Goal: Navigation & Orientation: Find specific page/section

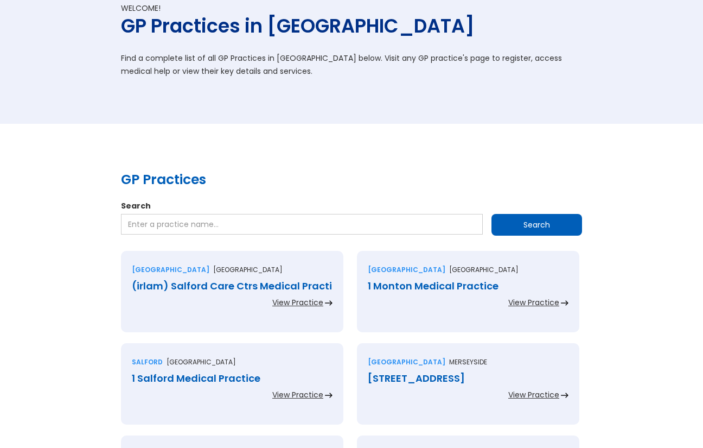
scroll to position [35, 0]
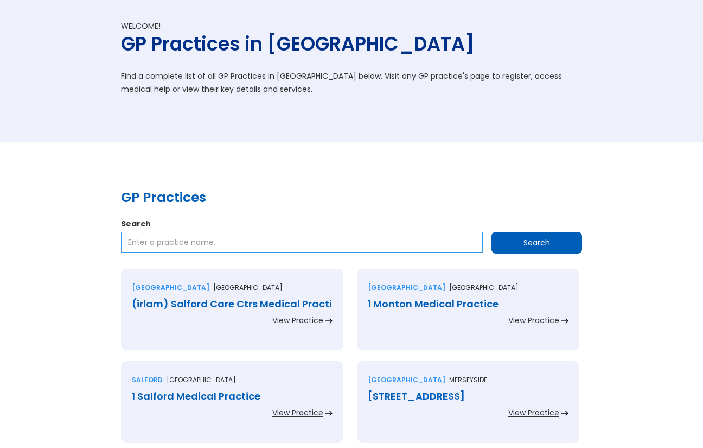
click at [243, 243] on input "Search" at bounding box center [302, 242] width 362 height 21
type input "durham"
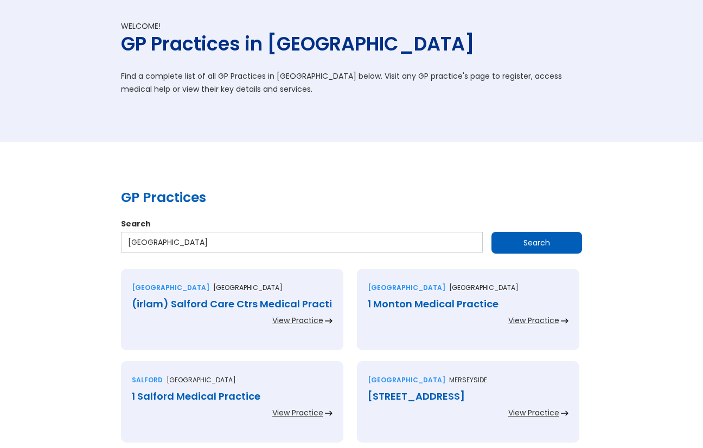
click at [510, 237] on input "Search" at bounding box center [537, 243] width 91 height 22
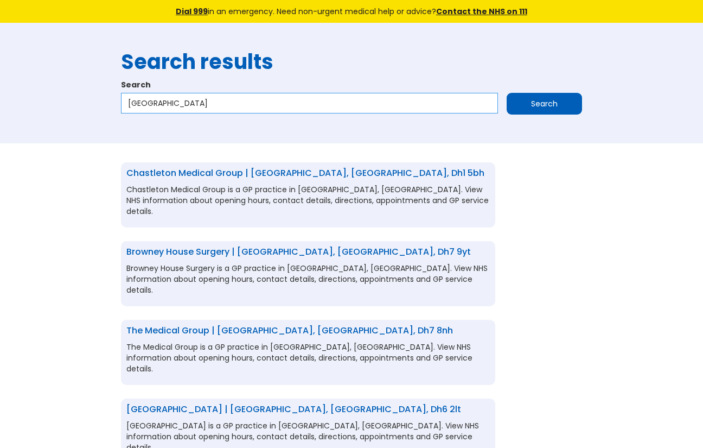
click at [165, 103] on input "[GEOGRAPHIC_DATA]" at bounding box center [309, 103] width 377 height 21
paste input "Claypath Medical Centre"
type input "Claypath Medical Centre"
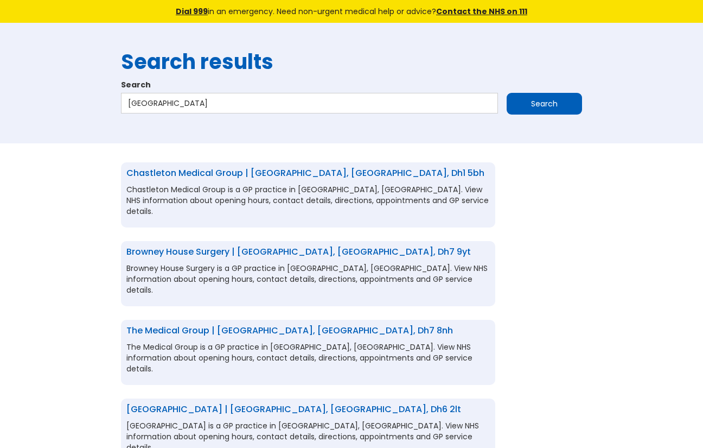
click at [538, 101] on input "Search" at bounding box center [544, 104] width 75 height 22
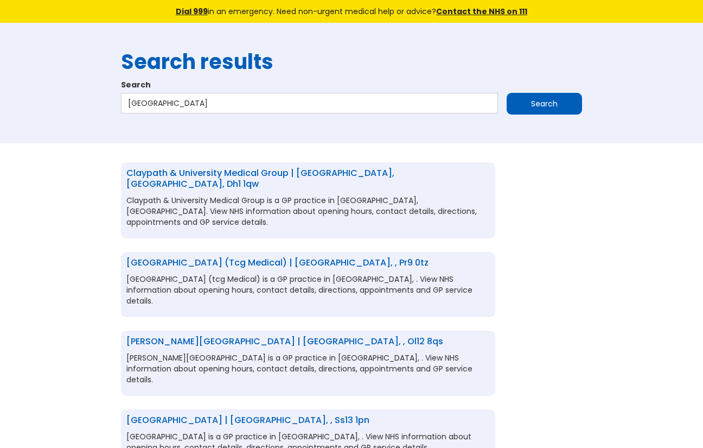
click at [370, 173] on link "Claypath & University Medical Group | [GEOGRAPHIC_DATA], [GEOGRAPHIC_DATA], dh1…" at bounding box center [260, 178] width 268 height 23
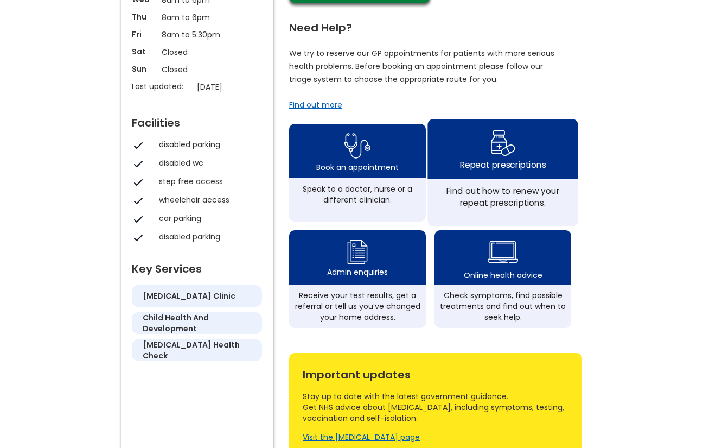
scroll to position [287, 0]
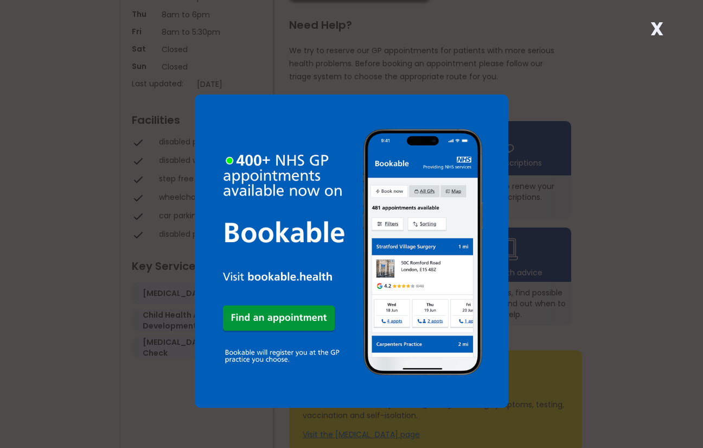
click at [521, 103] on div "X" at bounding box center [351, 224] width 703 height 448
click at [655, 24] on strong "X" at bounding box center [657, 29] width 13 height 26
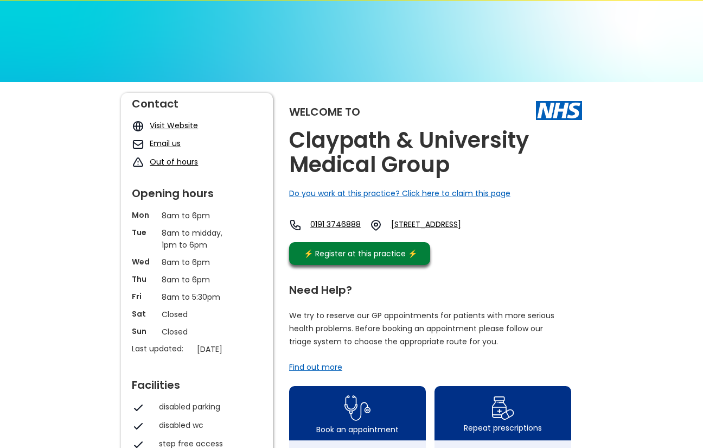
scroll to position [0, 0]
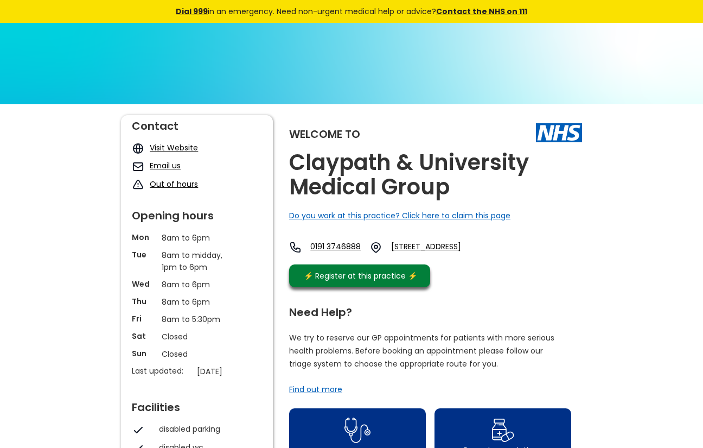
click at [185, 144] on link "Visit Website" at bounding box center [174, 147] width 48 height 11
